Goal: Information Seeking & Learning: Learn about a topic

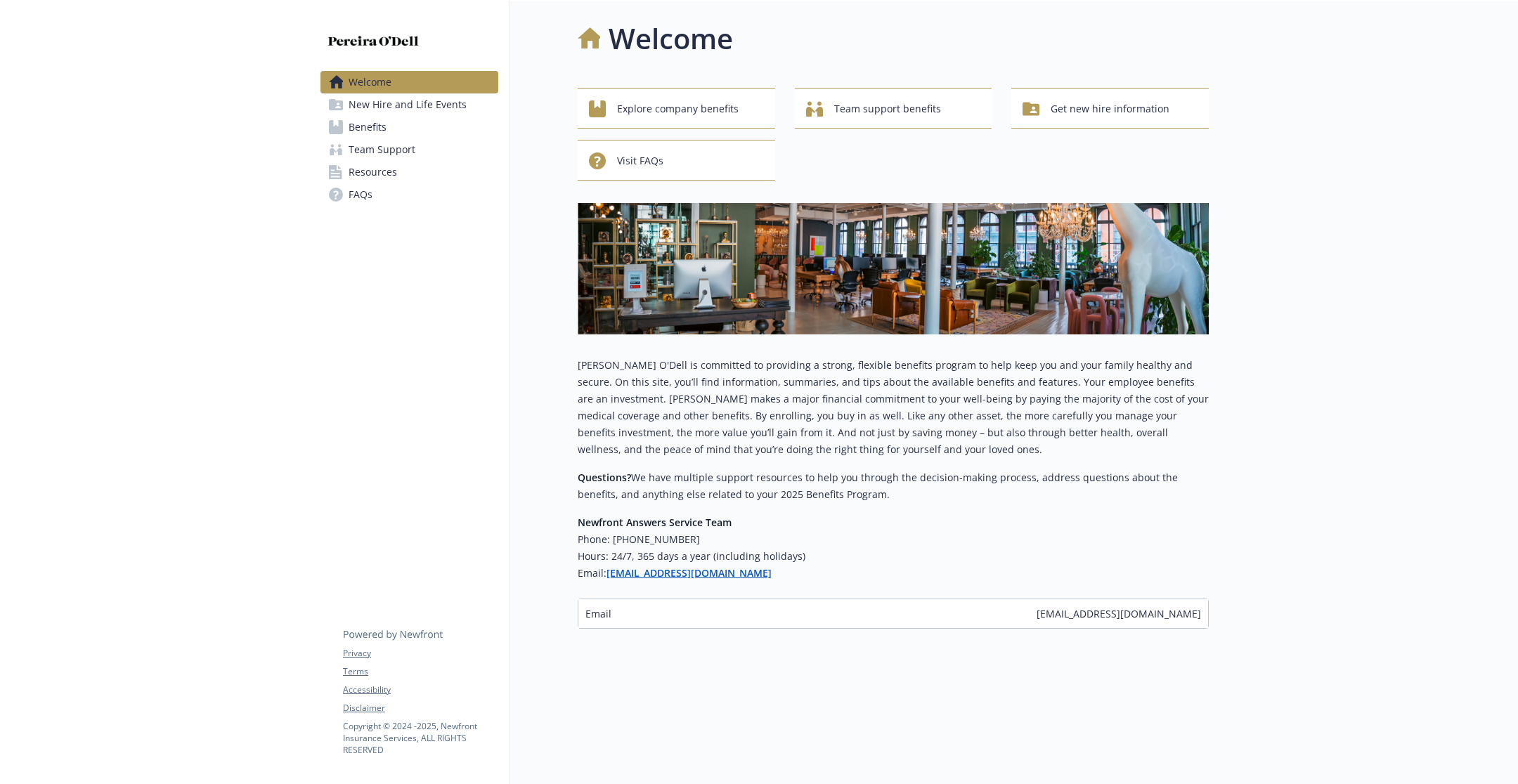
click at [441, 132] on link "Benefits" at bounding box center [409, 127] width 178 height 22
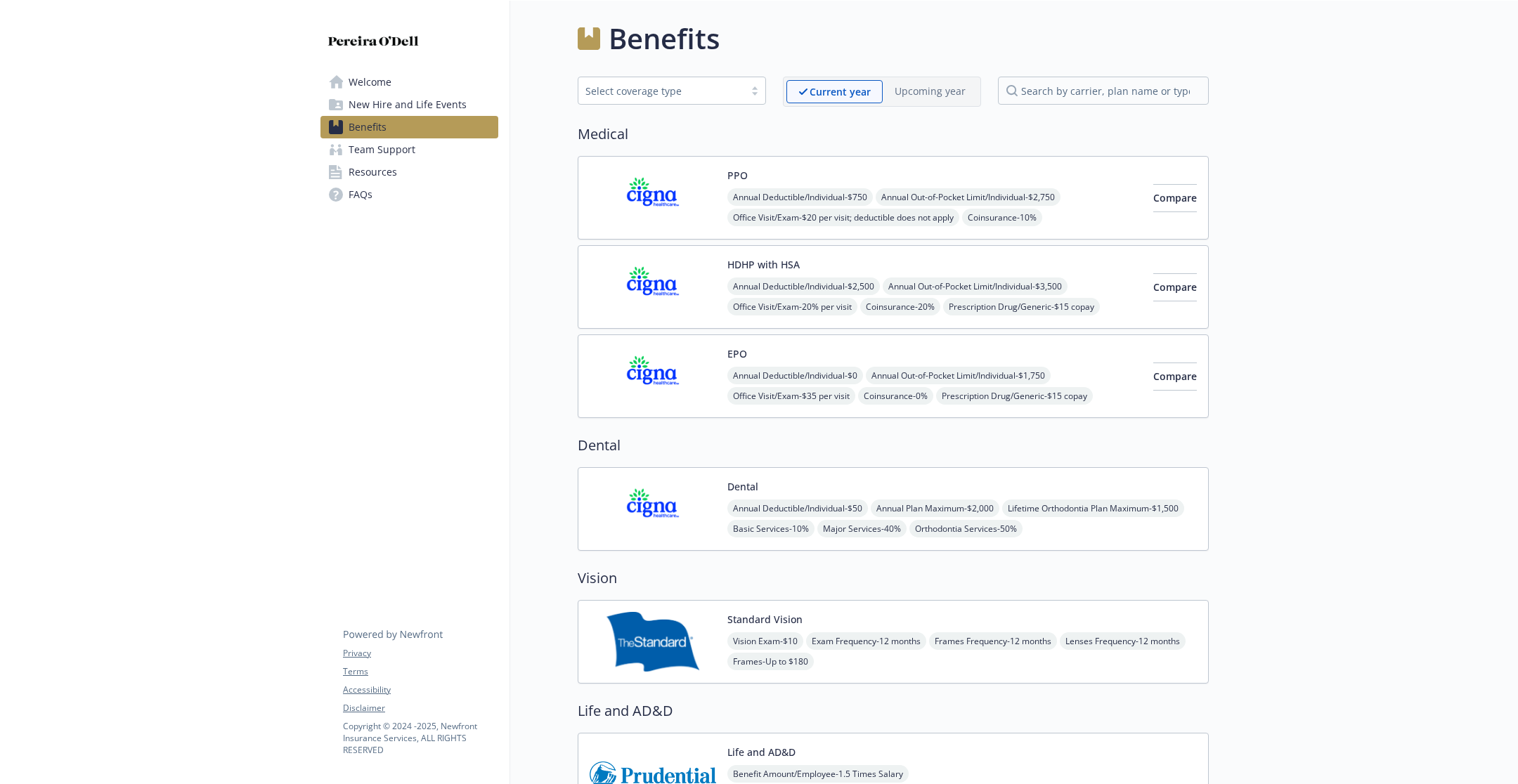
click at [437, 147] on link "Team Support" at bounding box center [409, 149] width 178 height 22
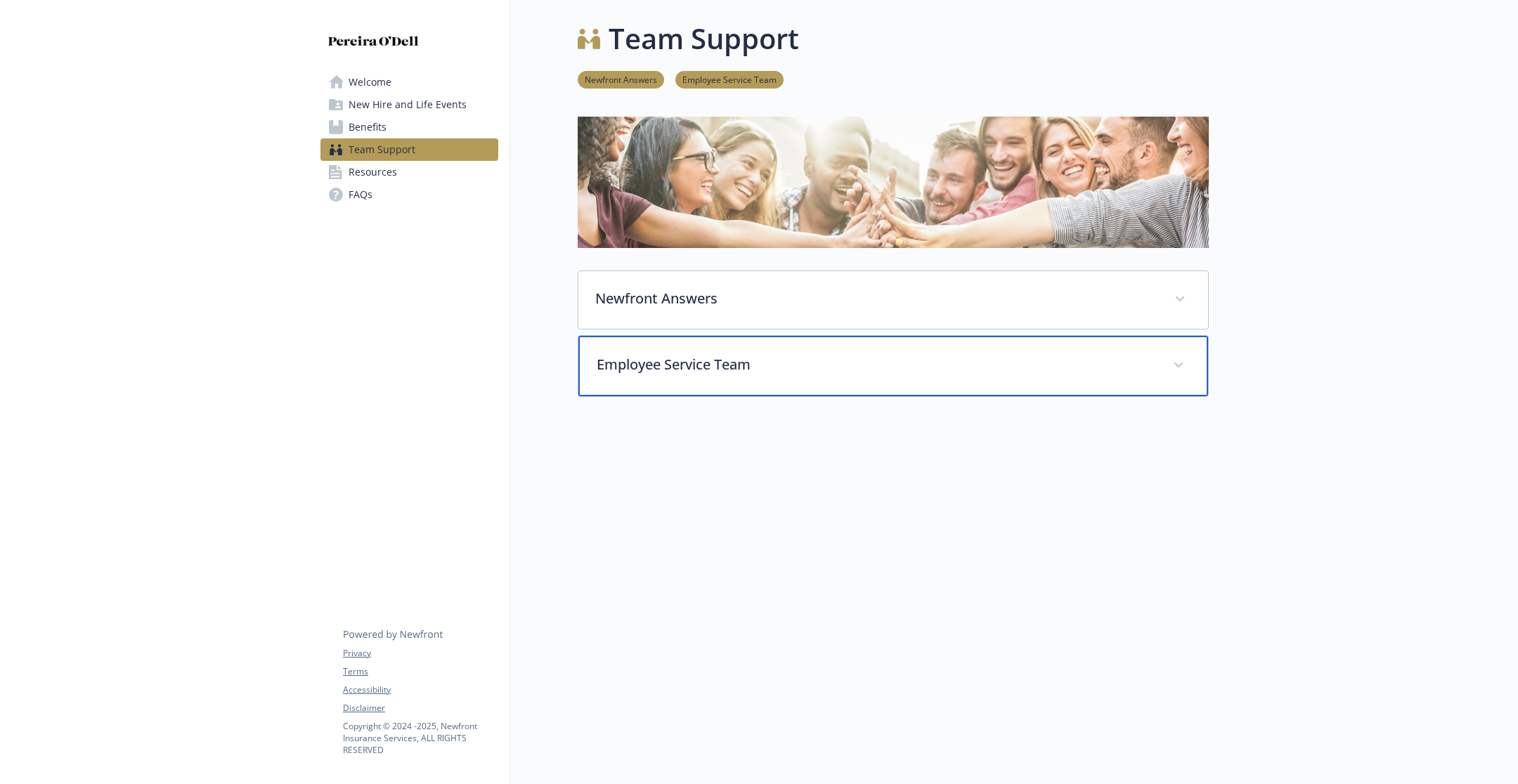
click at [660, 367] on p "Employee Service Team" at bounding box center [876, 365] width 560 height 21
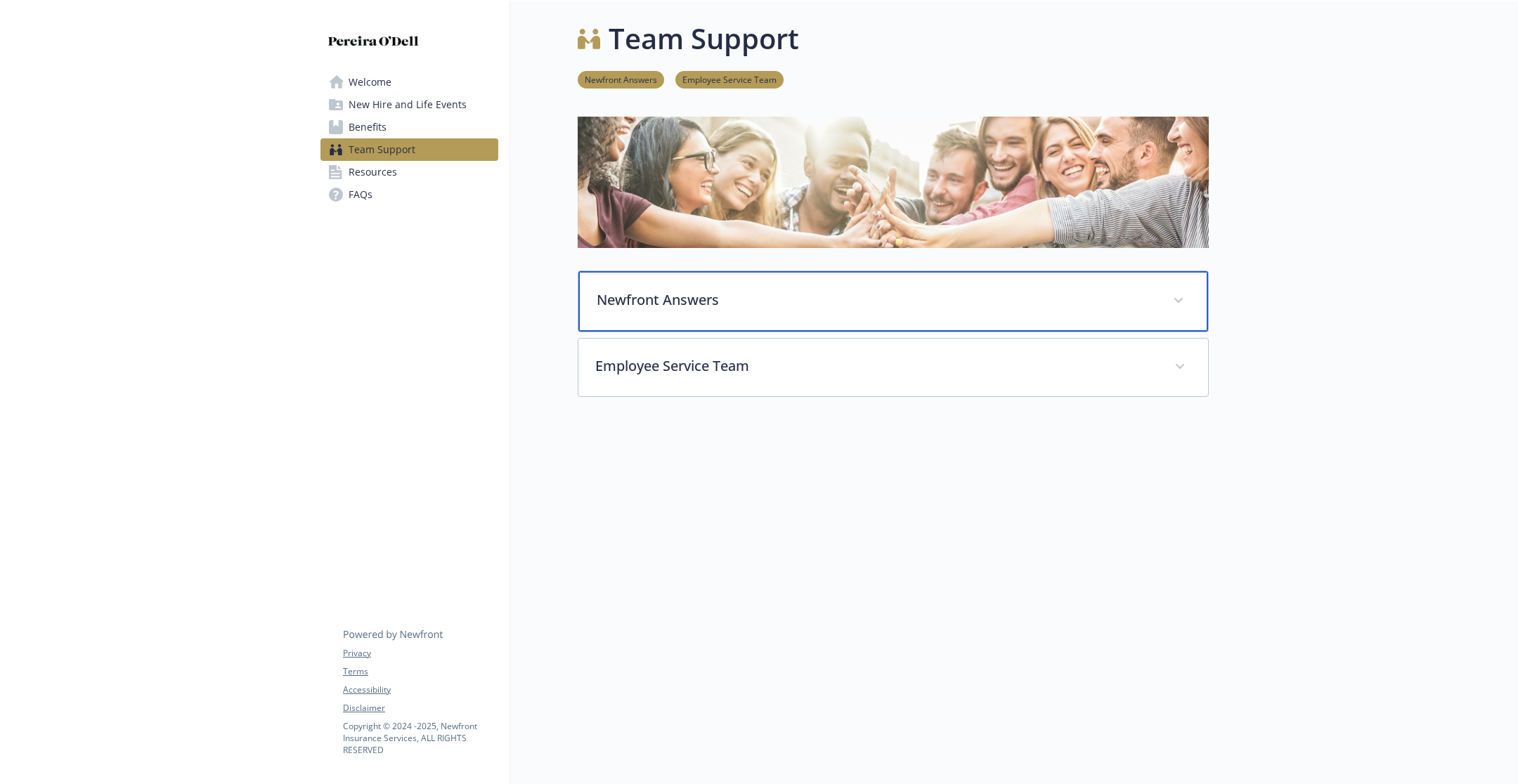
click at [663, 288] on div "Newfront Answers" at bounding box center [893, 301] width 630 height 61
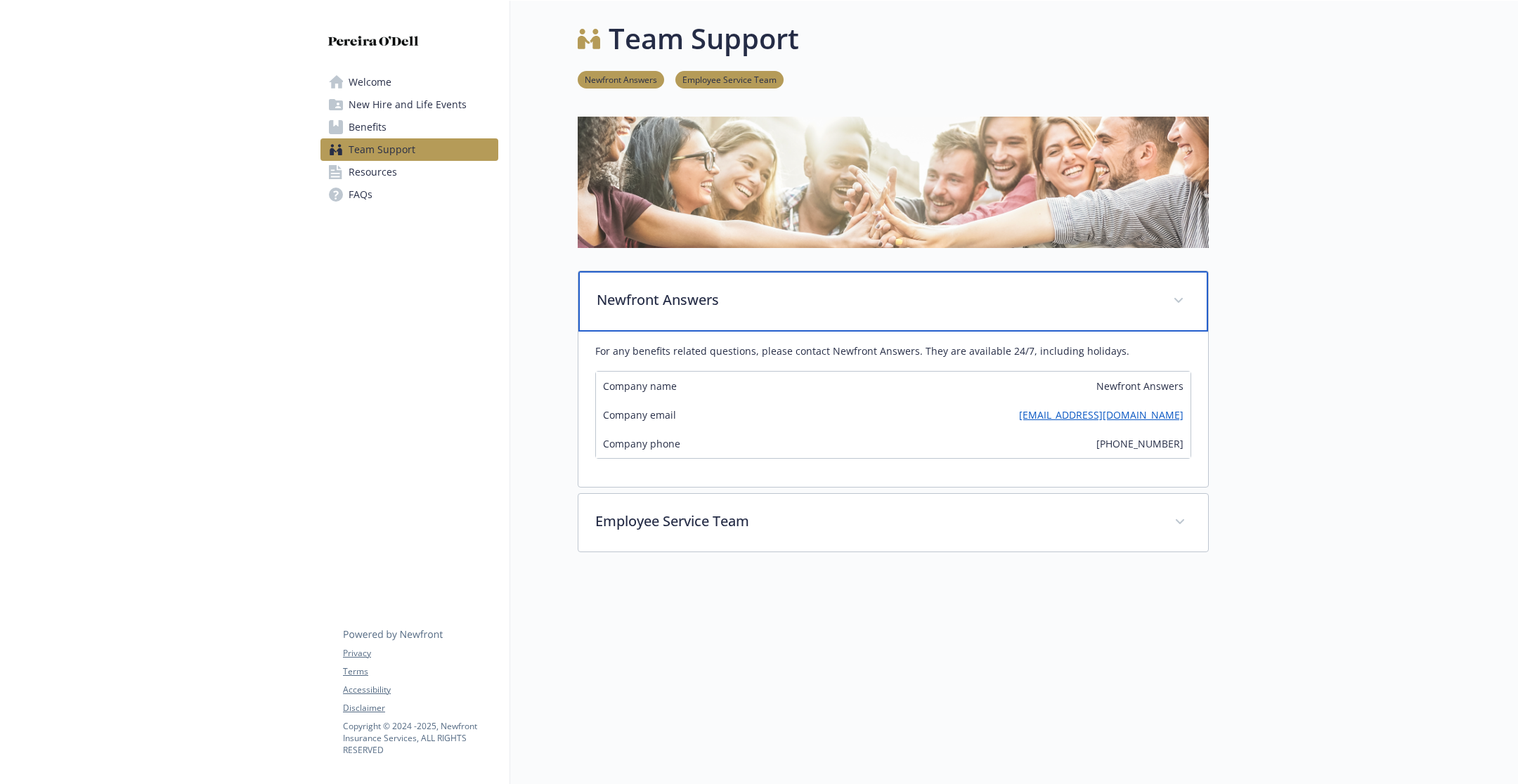
click at [663, 288] on div "Newfront Answers" at bounding box center [893, 301] width 630 height 61
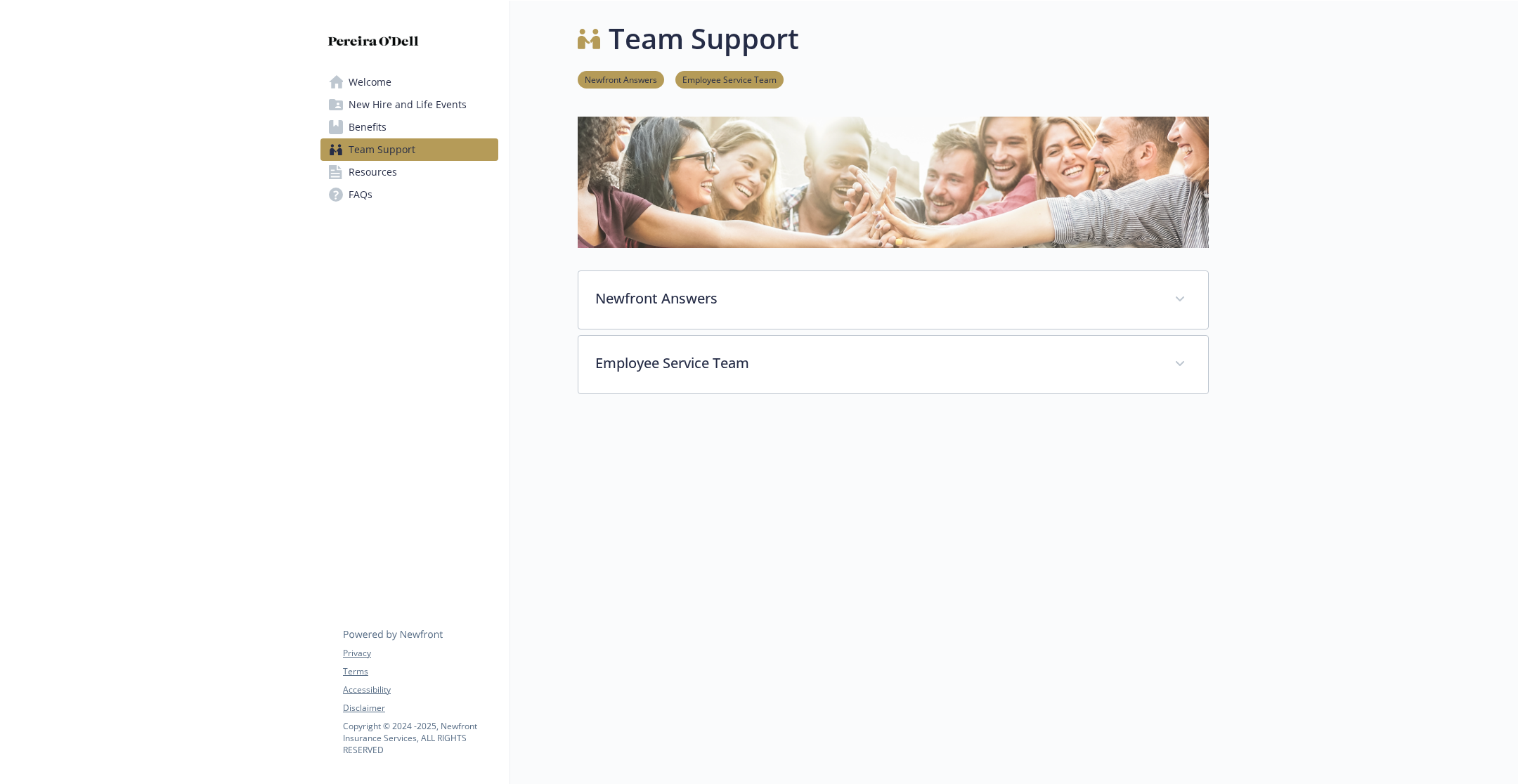
click at [391, 175] on span "Resources" at bounding box center [372, 172] width 49 height 22
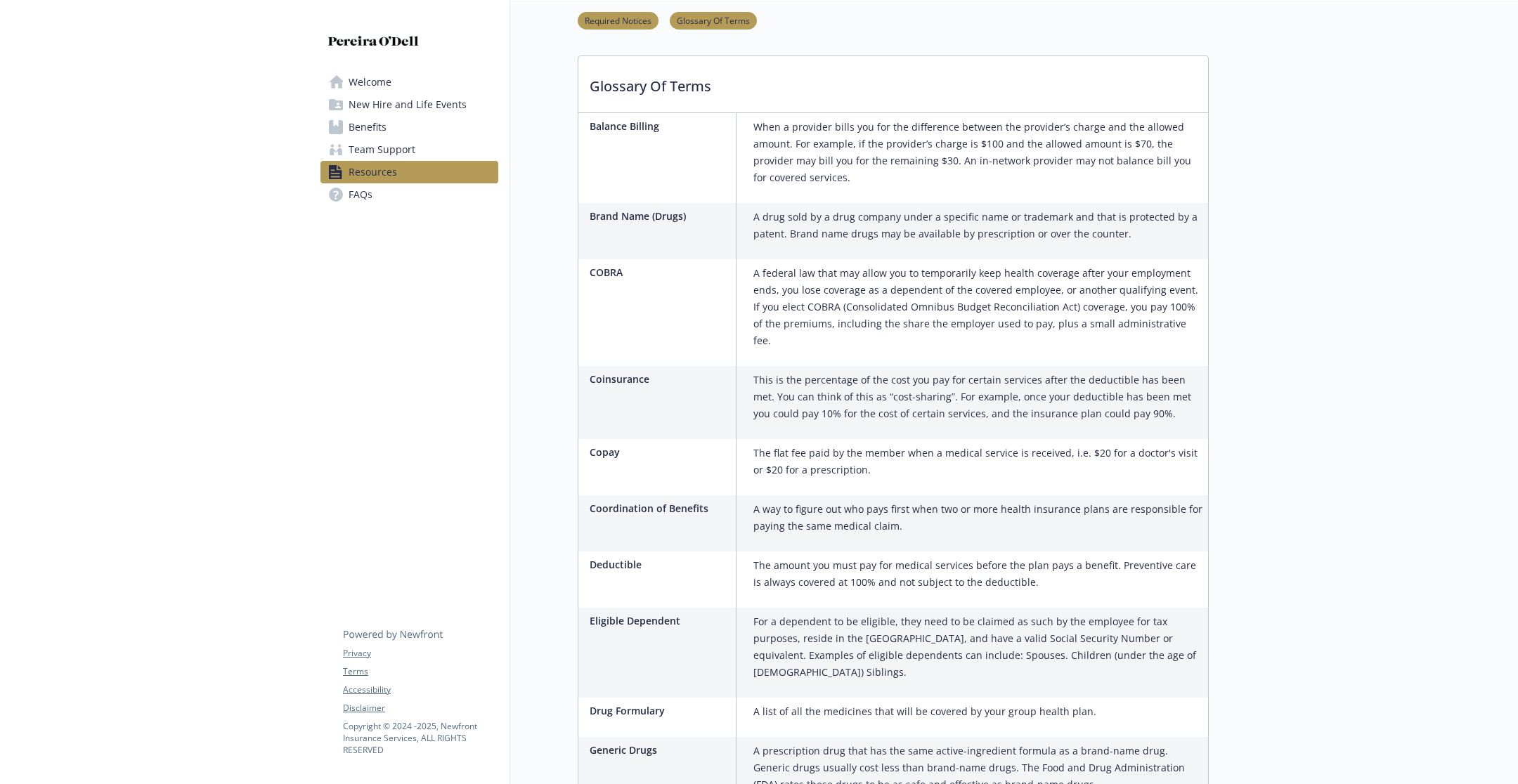
scroll to position [1109, 0]
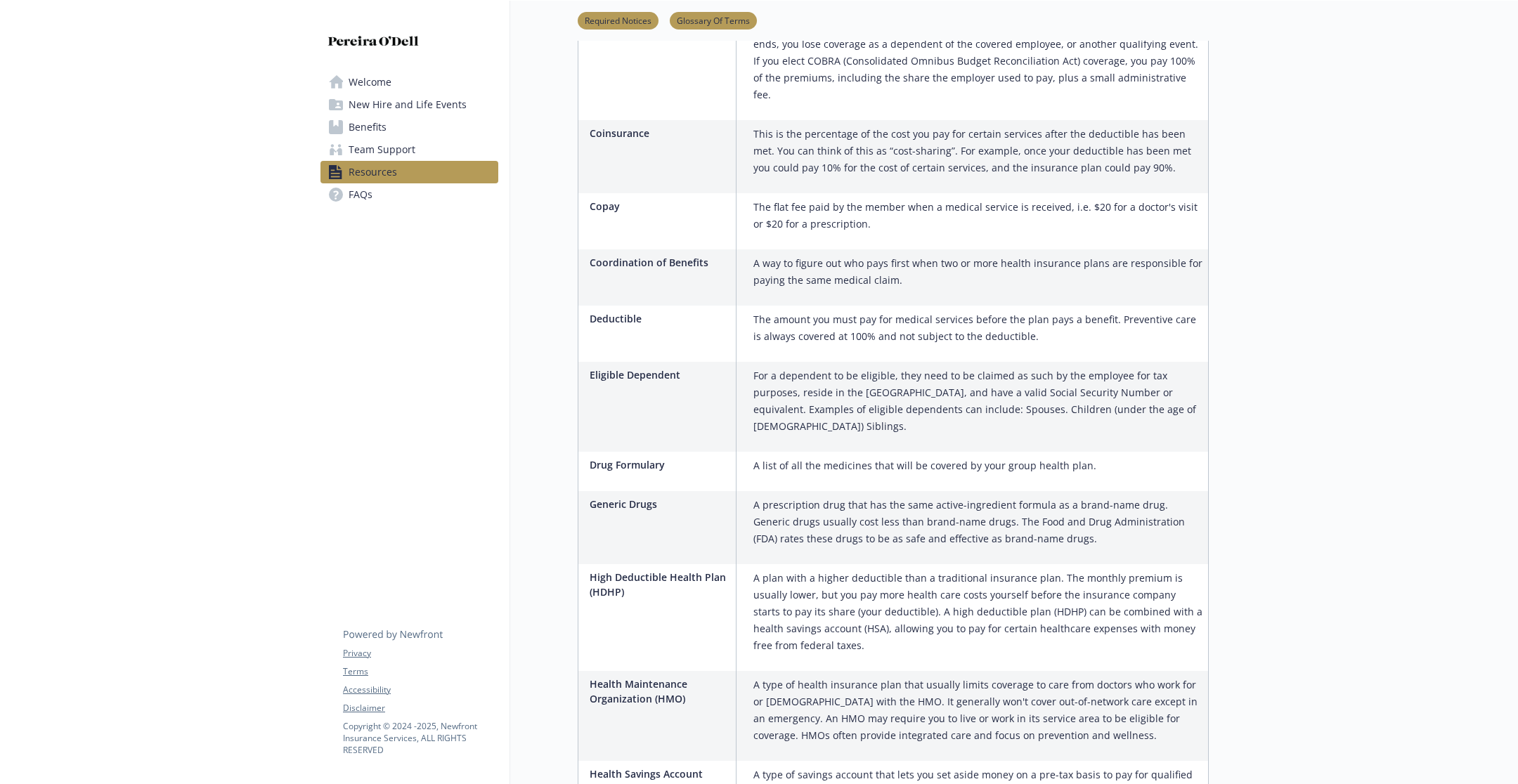
click at [401, 99] on span "New Hire and Life Events" at bounding box center [407, 104] width 118 height 22
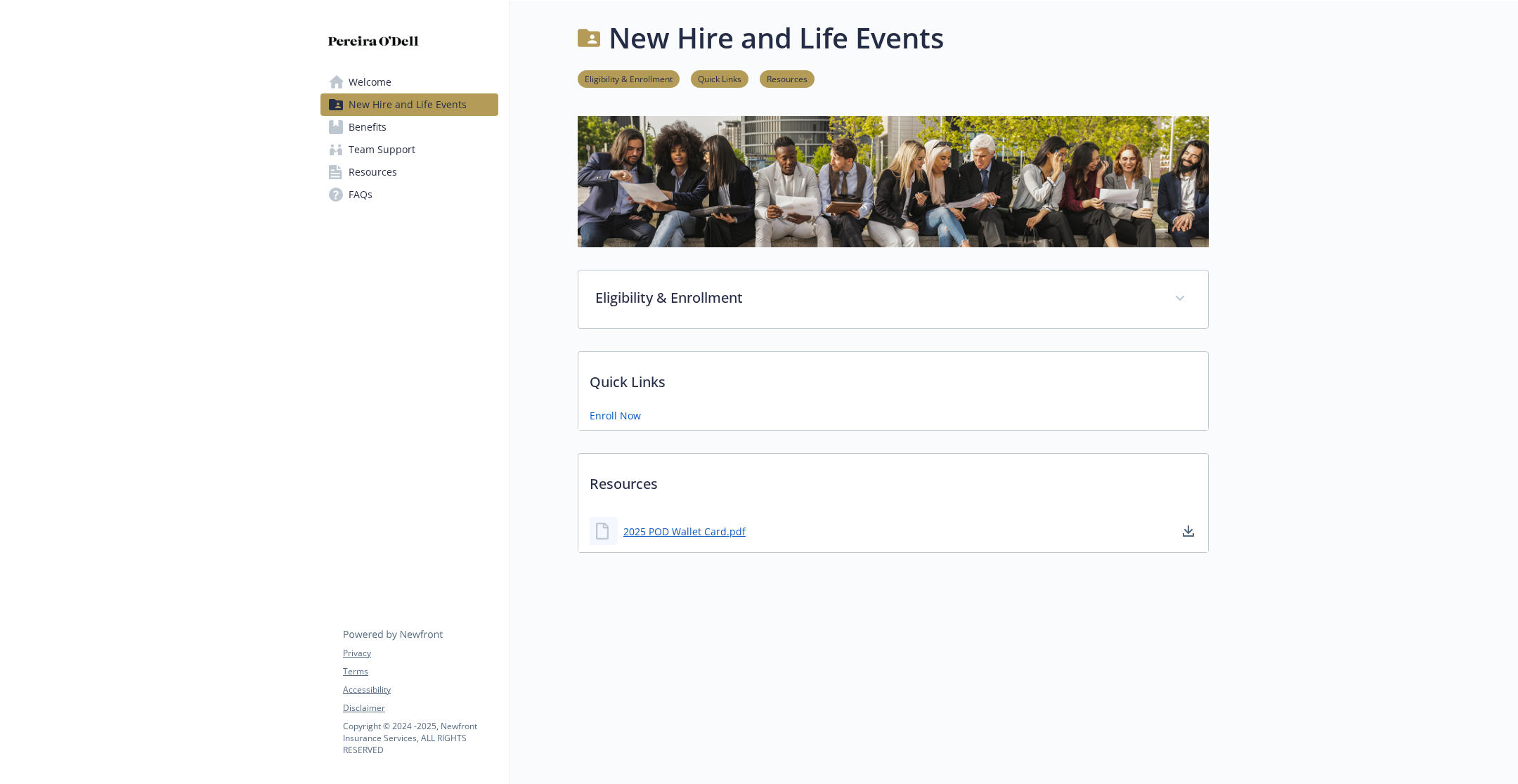
click at [399, 130] on link "Benefits" at bounding box center [409, 127] width 178 height 22
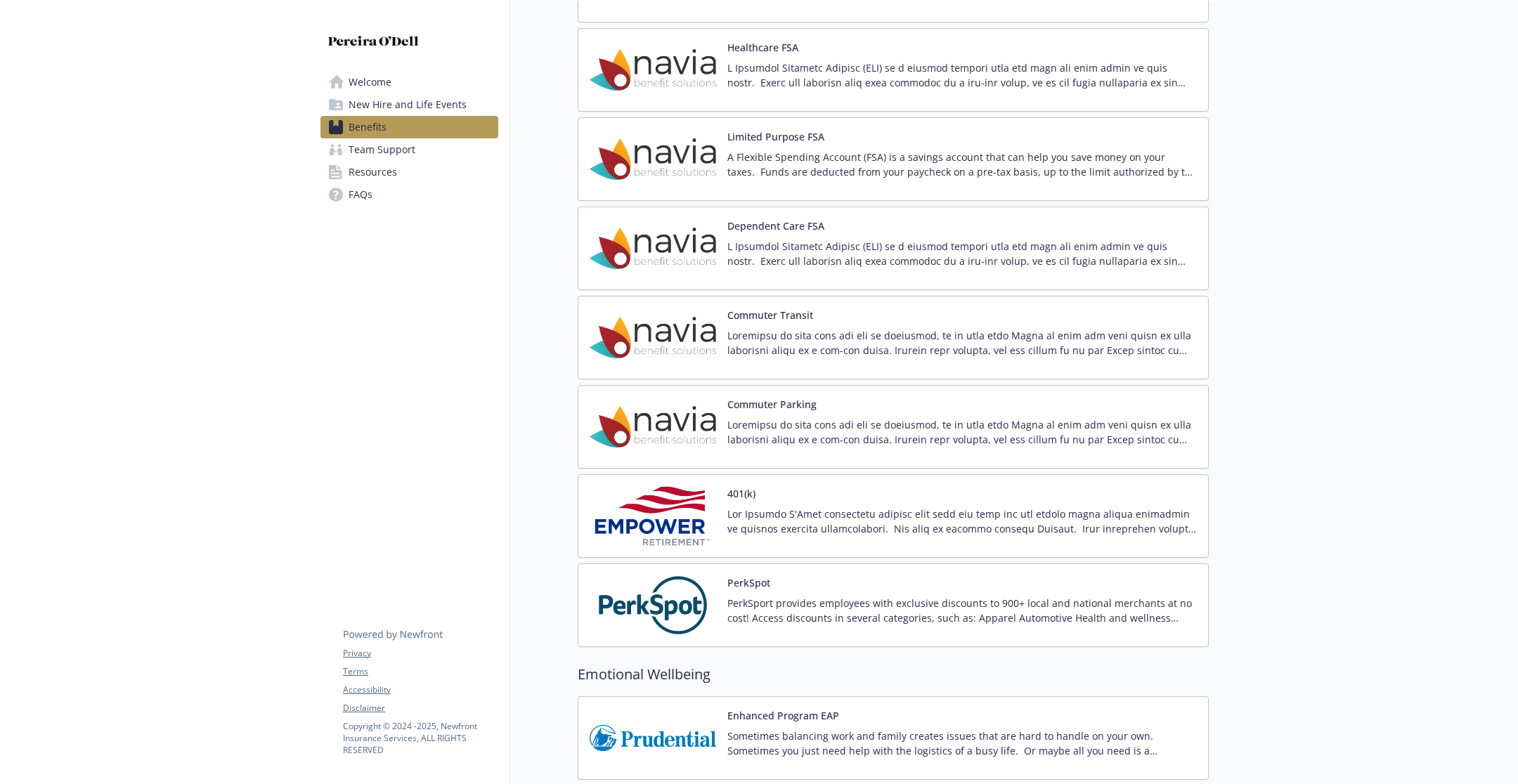
click at [420, 97] on span "New Hire and Life Events" at bounding box center [407, 104] width 118 height 22
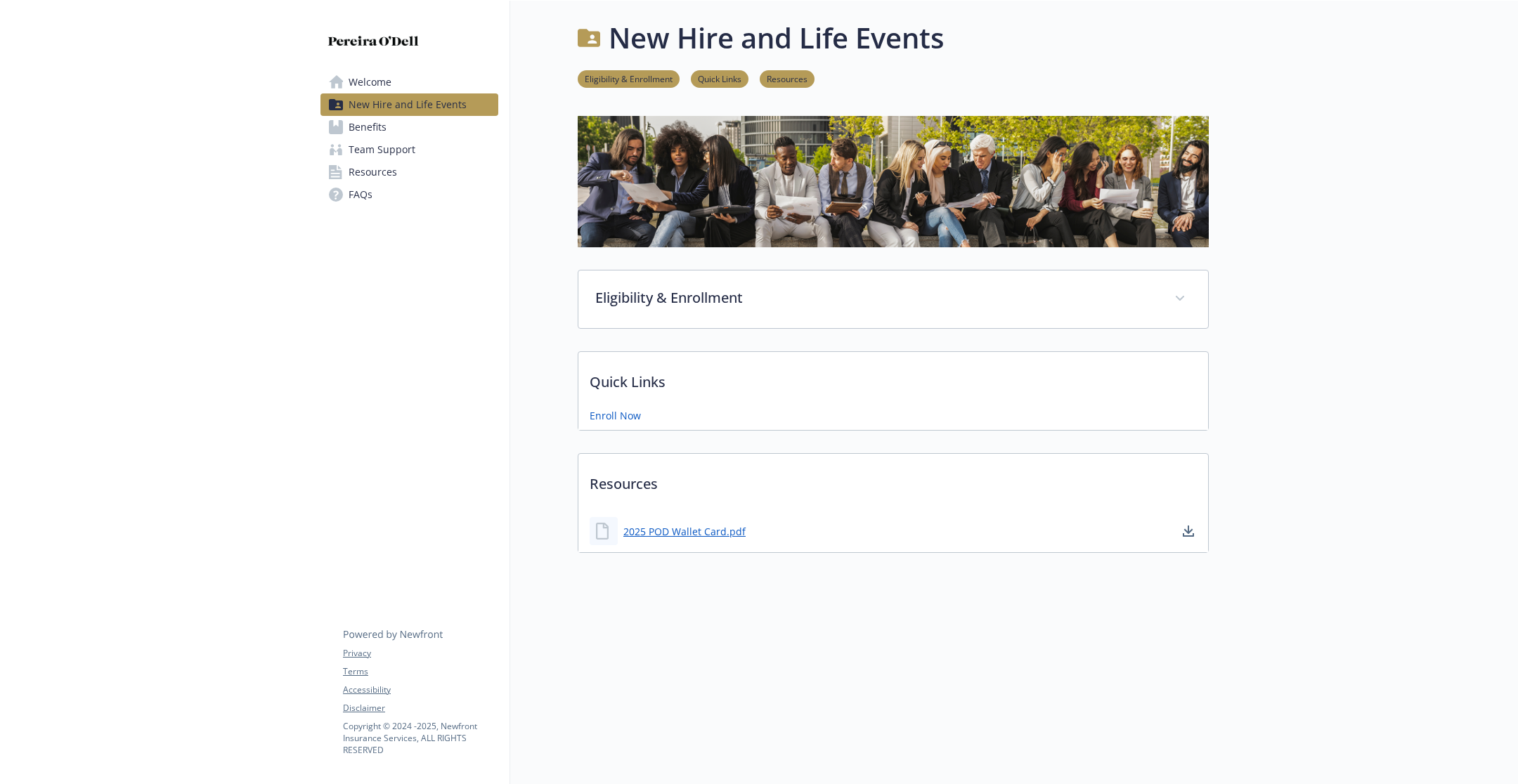
click at [706, 538] on div "2025 POD Wallet Card.pdf" at bounding box center [667, 531] width 156 height 28
click at [702, 529] on link "2025 POD Wallet Card.pdf" at bounding box center [686, 531] width 125 height 18
click at [383, 183] on span "Resources" at bounding box center [372, 172] width 49 height 22
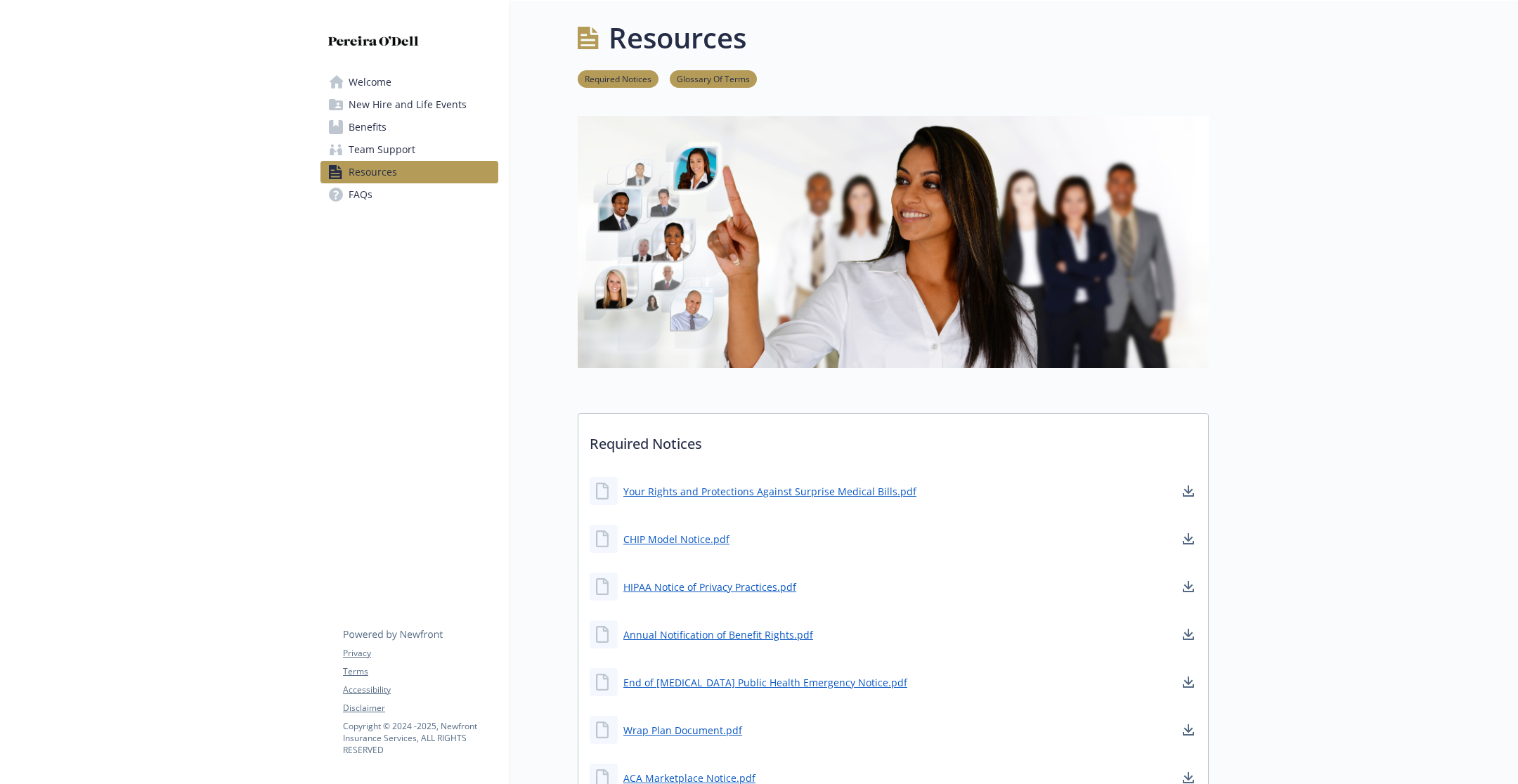
click at [385, 202] on link "FAQs" at bounding box center [409, 195] width 178 height 22
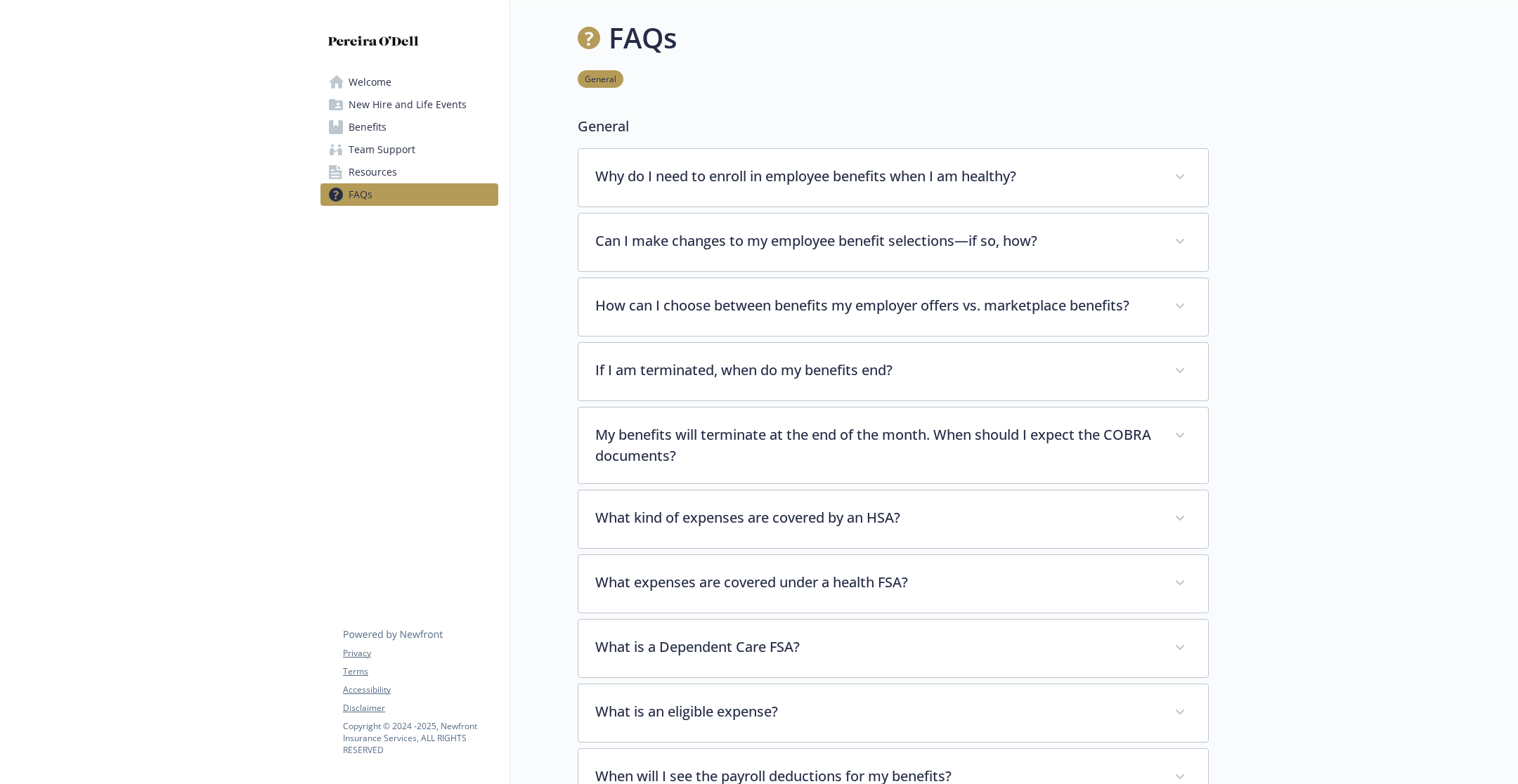
click at [407, 105] on span "New Hire and Life Events" at bounding box center [407, 104] width 118 height 22
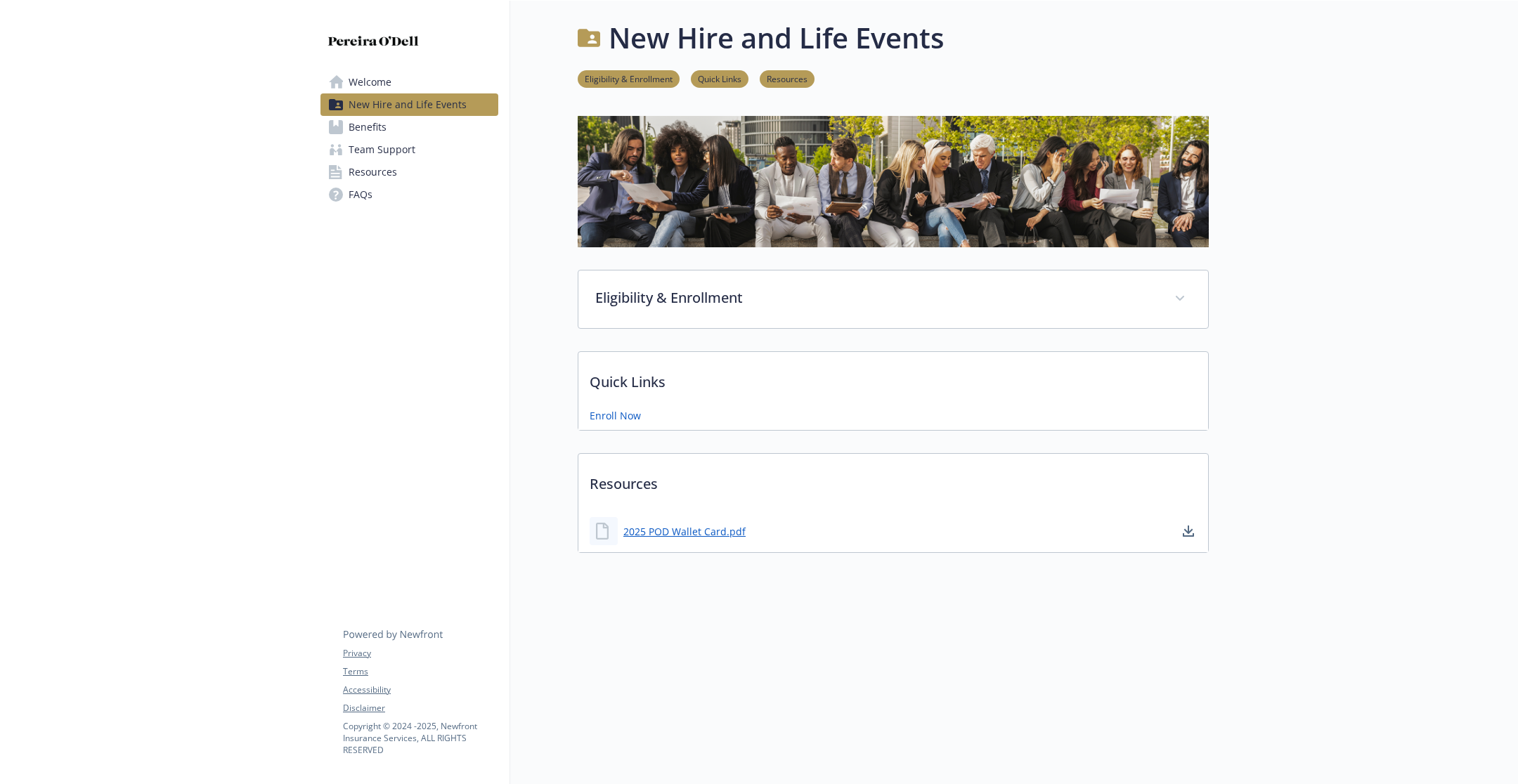
click at [382, 155] on span "Team Support" at bounding box center [382, 149] width 67 height 22
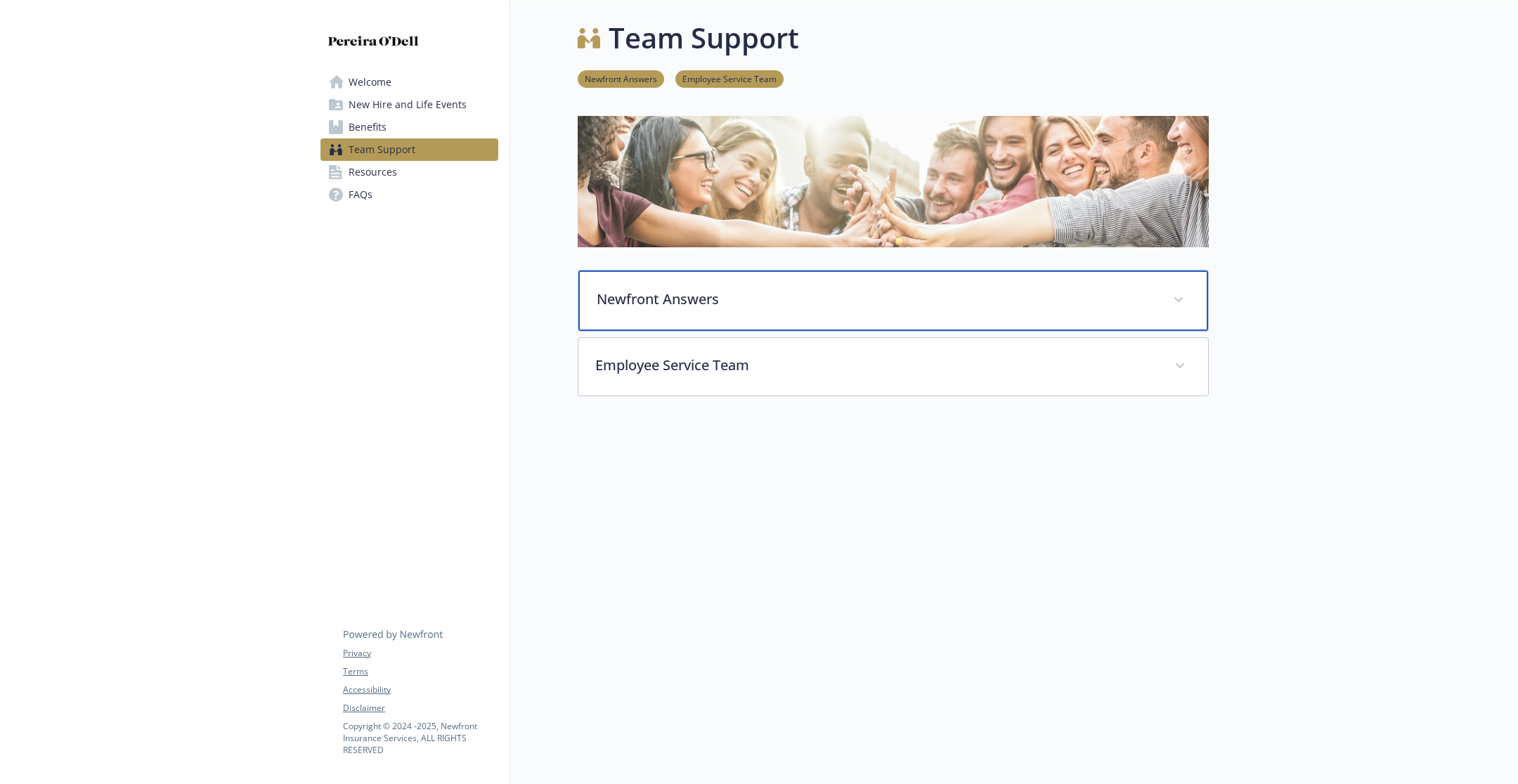
click at [767, 294] on p "Newfront Answers" at bounding box center [876, 299] width 560 height 21
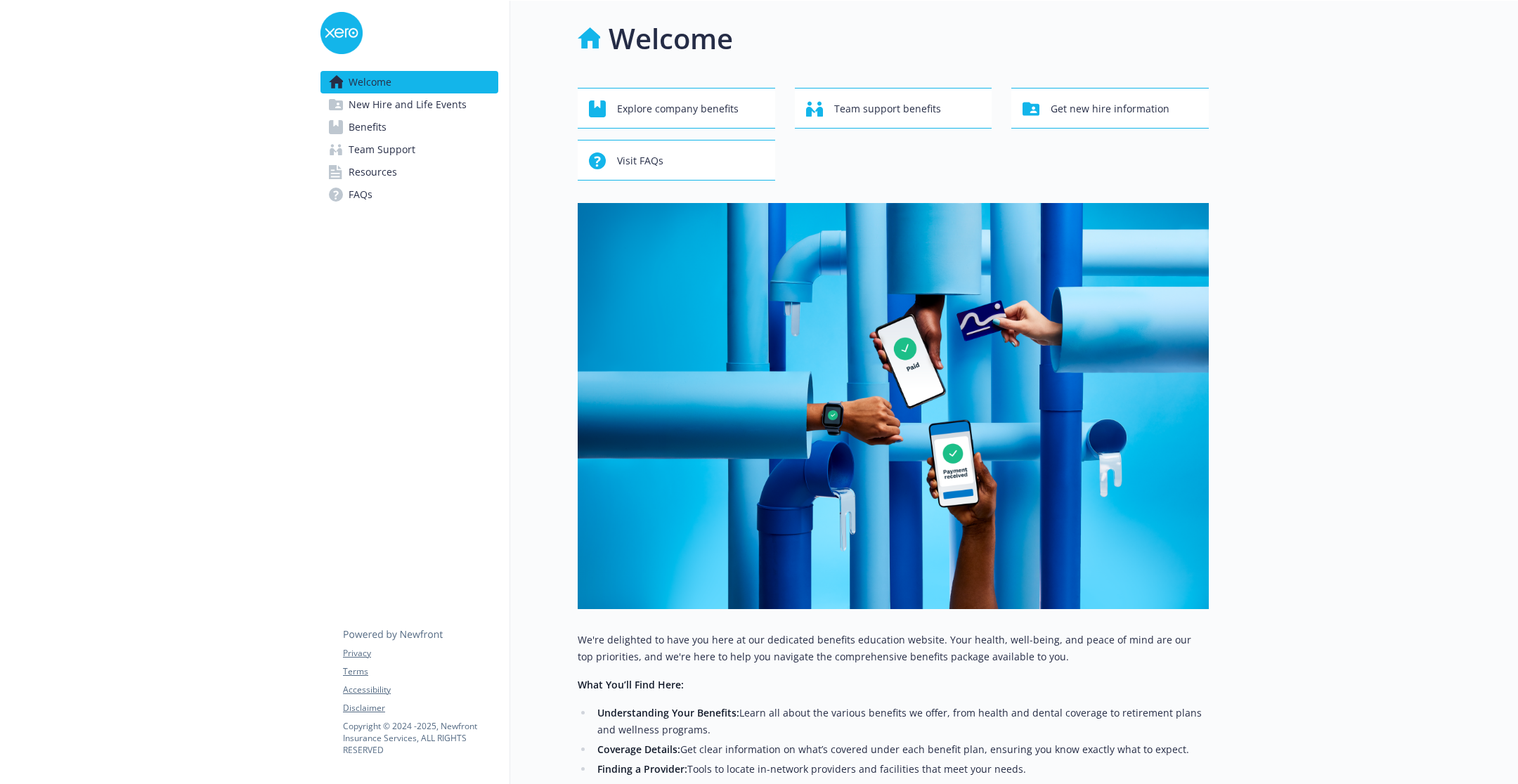
click at [383, 121] on span "Benefits" at bounding box center [367, 127] width 38 height 22
